Goal: Check status: Check status

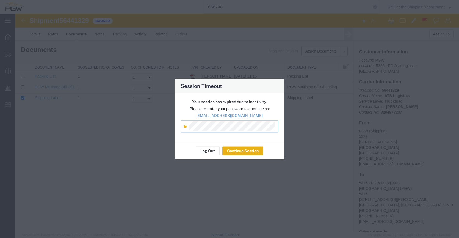
click at [233, 150] on button "Continue Session" at bounding box center [243, 150] width 41 height 9
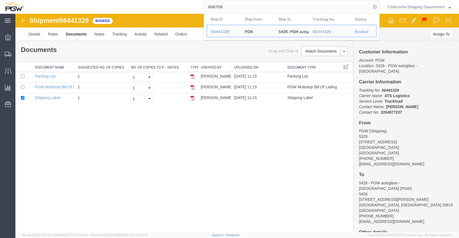
click at [229, 4] on input "666708" at bounding box center [287, 6] width 167 height 13
paste input "673"
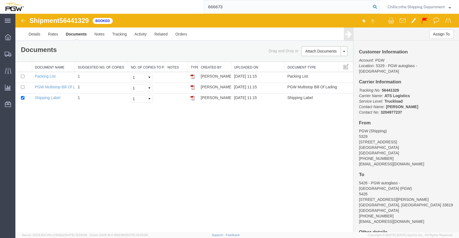
type input "666673"
click at [372, 9] on icon at bounding box center [375, 7] width 8 height 8
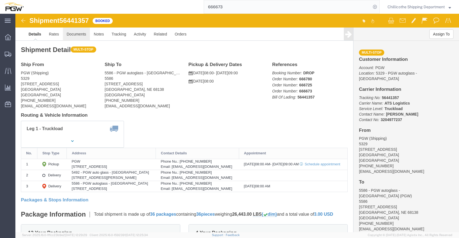
click link "Documents"
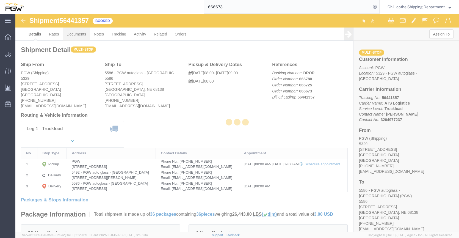
click at [76, 34] on div at bounding box center [237, 123] width 444 height 218
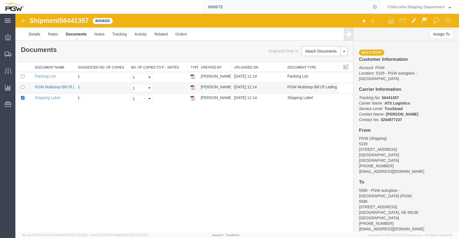
click at [44, 87] on link "PGW Multistop Bill Of Lading" at bounding box center [60, 87] width 50 height 4
click at [45, 87] on link "PGW Multistop Bill Of Lading" at bounding box center [60, 87] width 50 height 4
